Goal: Transaction & Acquisition: Purchase product/service

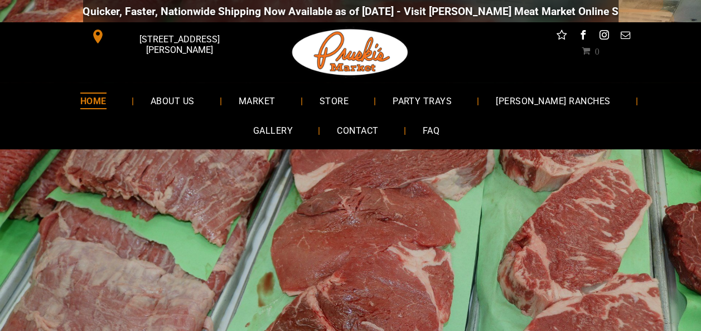
click at [239, 100] on span "MARKET" at bounding box center [257, 101] width 37 height 16
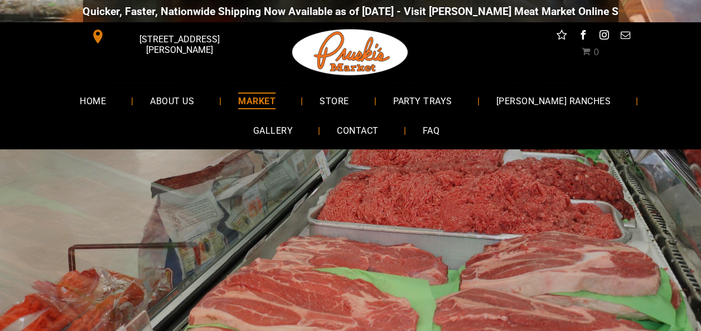
click at [320, 99] on span "STORE" at bounding box center [334, 101] width 29 height 16
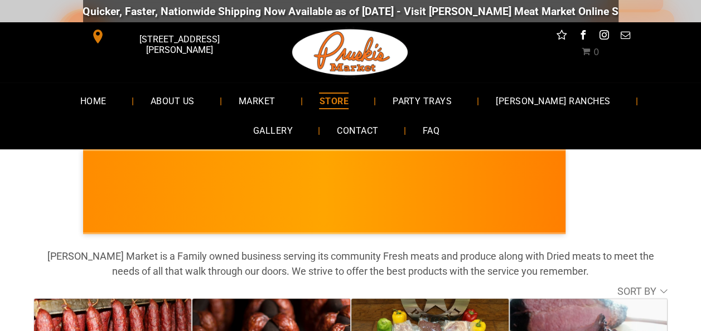
click at [239, 102] on span "MARKET" at bounding box center [257, 101] width 37 height 16
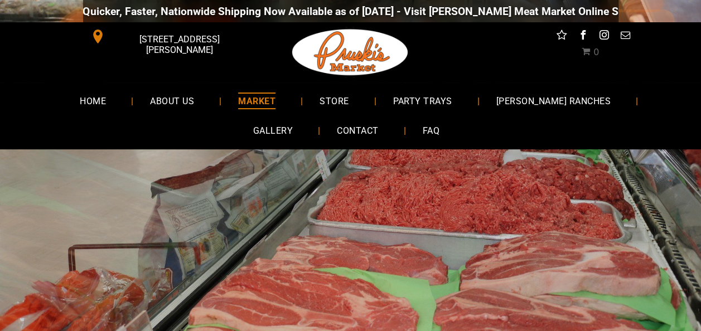
click at [406, 98] on span "PARTY TRAYS" at bounding box center [422, 101] width 59 height 16
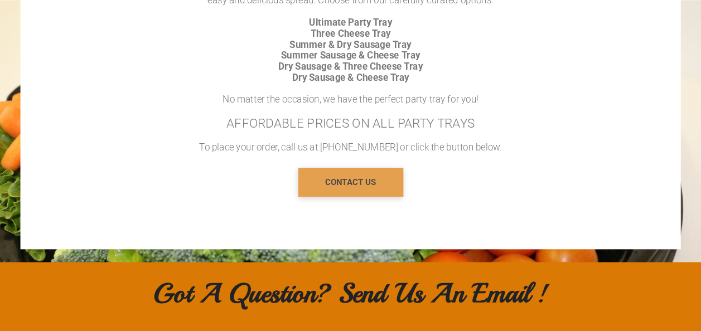
scroll to position [837, 0]
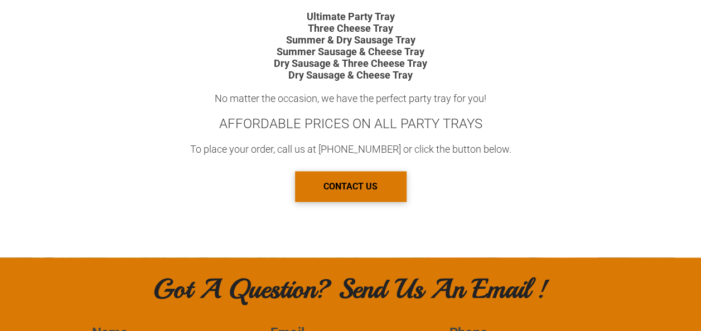
click at [564, 125] on div "Party? Corporate Dinner? Family Gathering? A VARIETY OF DELICIOUS PARTY TRAYS T…" at bounding box center [351, 35] width 536 height 344
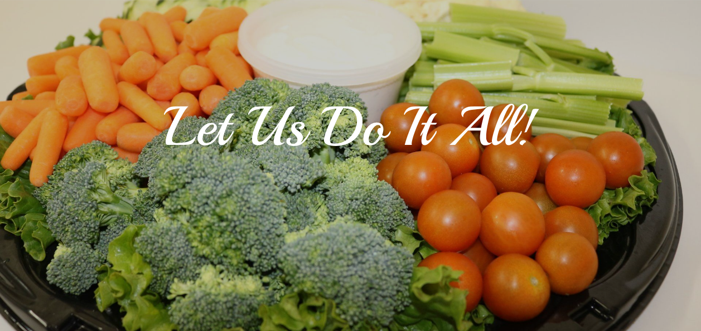
scroll to position [0, 0]
